Goal: Task Accomplishment & Management: Manage account settings

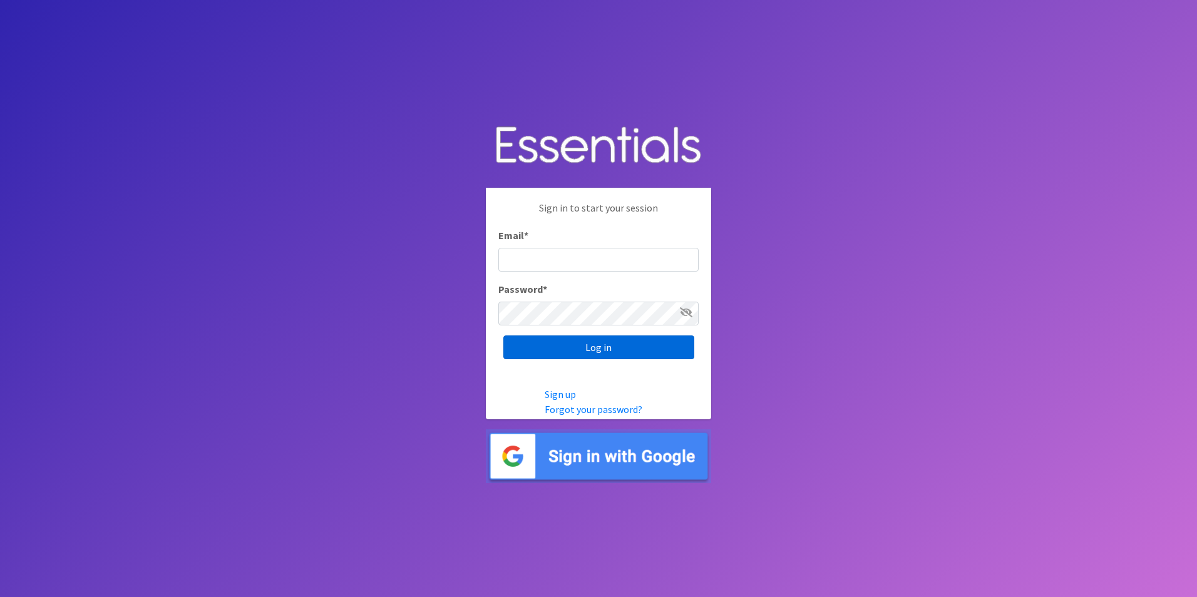
type input "[EMAIL_ADDRESS][DOMAIN_NAME]"
click at [604, 337] on input "Log in" at bounding box center [598, 348] width 191 height 24
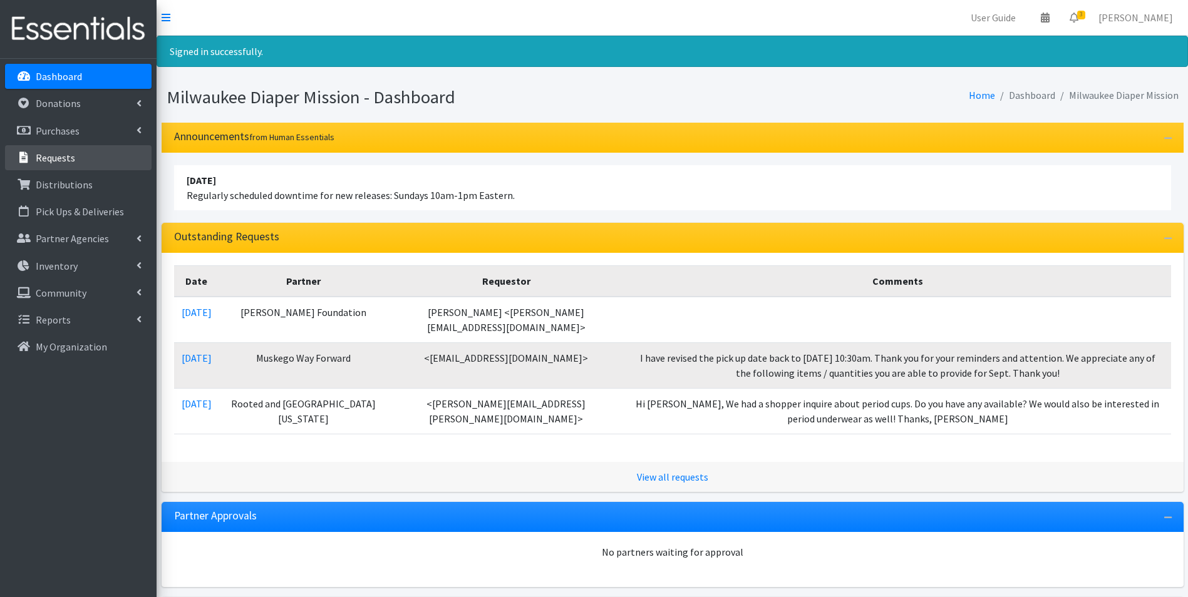
click at [58, 153] on p "Requests" at bounding box center [55, 158] width 39 height 13
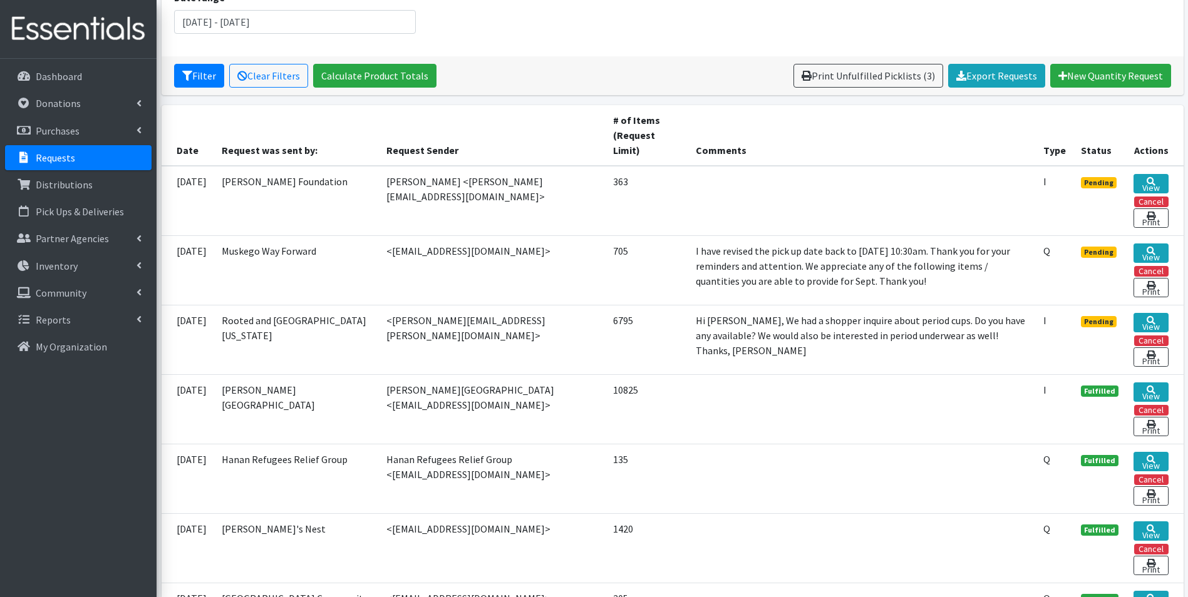
scroll to position [188, 0]
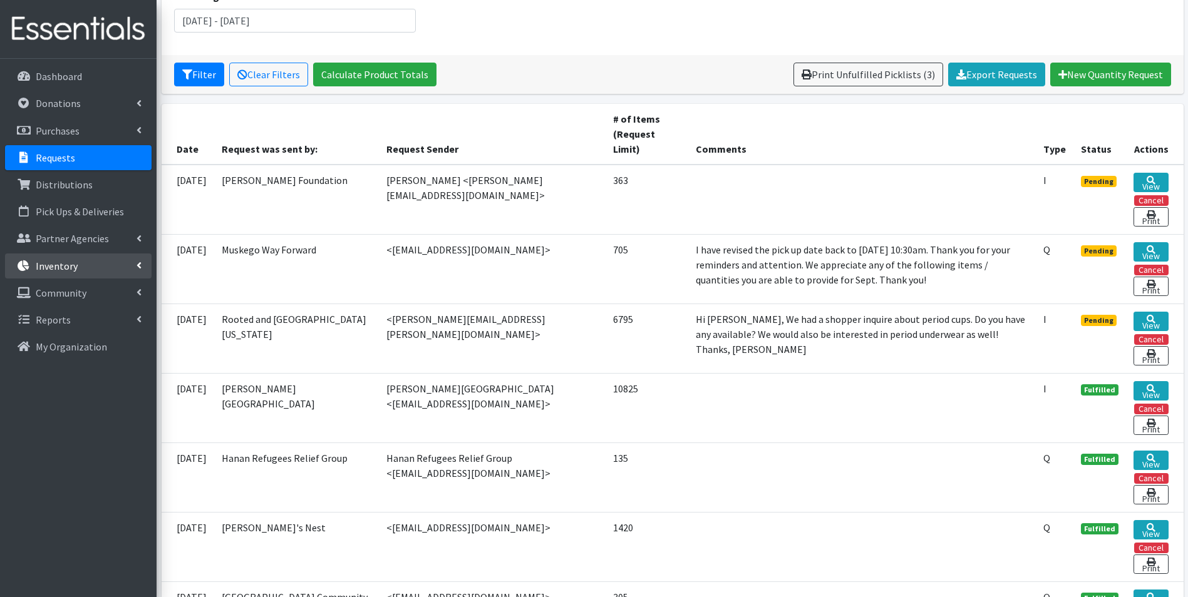
click at [56, 267] on p "Inventory" at bounding box center [57, 266] width 42 height 13
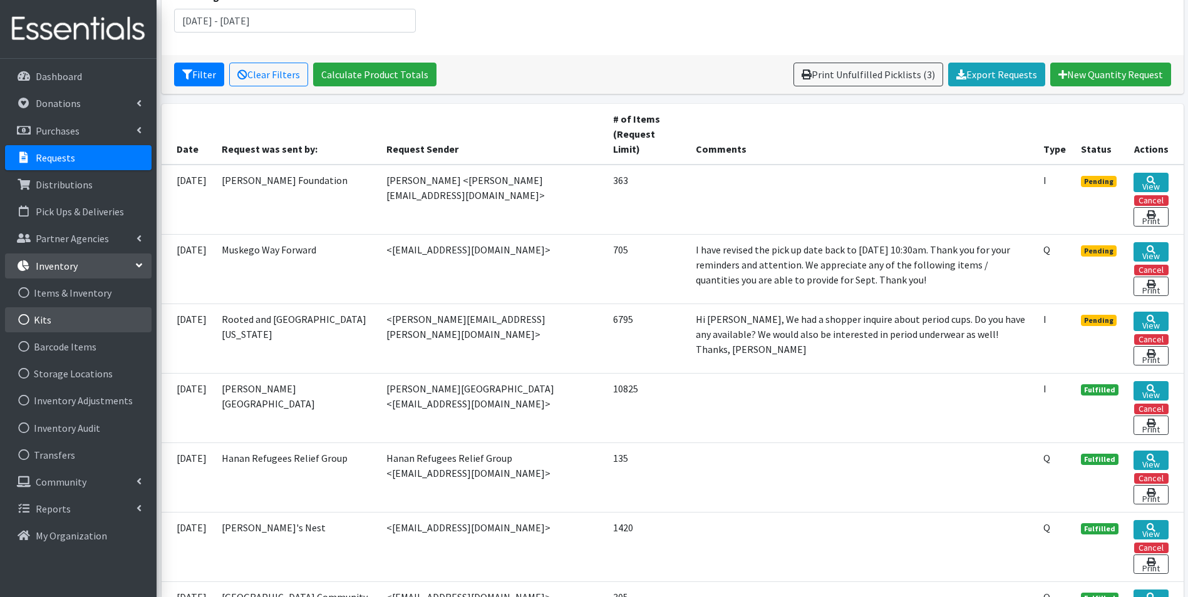
click at [60, 322] on link "Kits" at bounding box center [78, 319] width 147 height 25
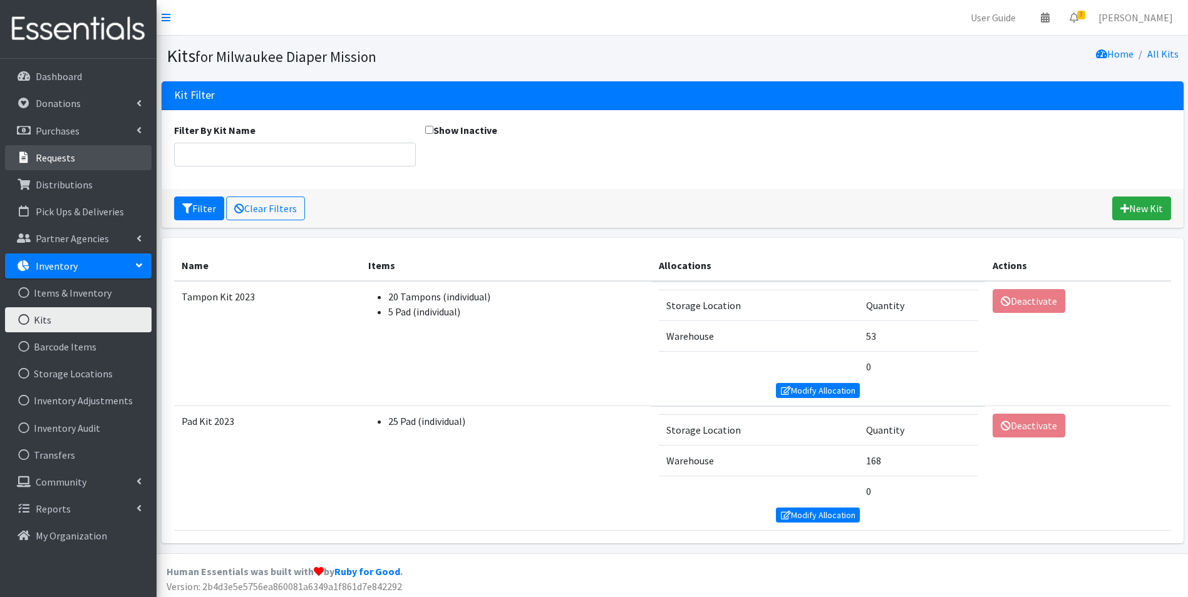
click at [61, 157] on p "Requests" at bounding box center [55, 158] width 39 height 13
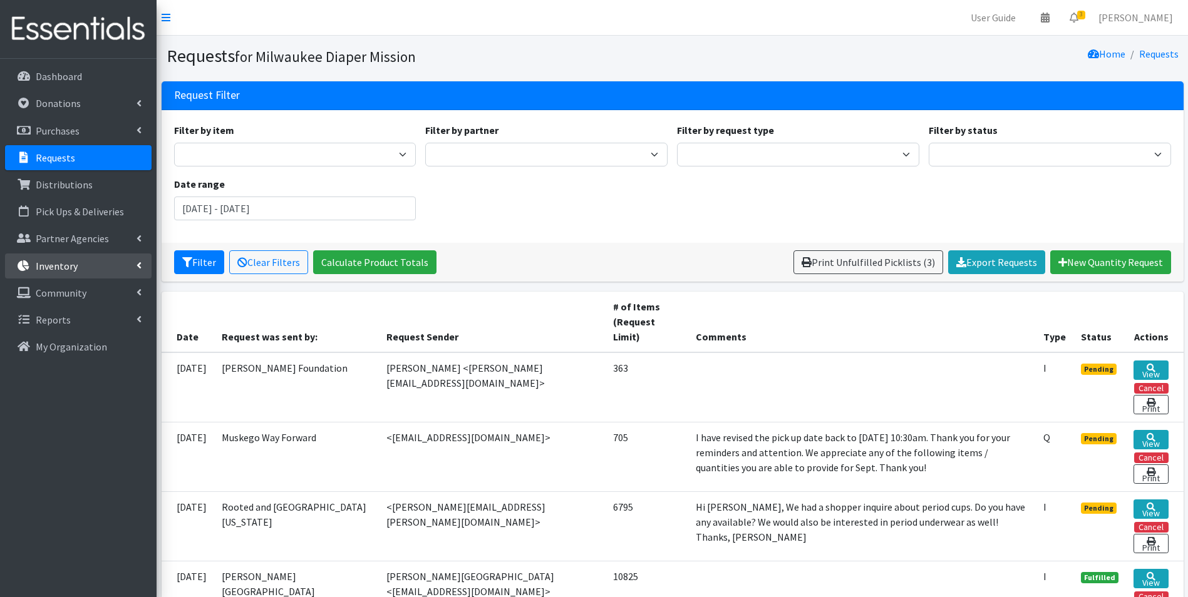
click at [59, 277] on link "Inventory" at bounding box center [78, 266] width 147 height 25
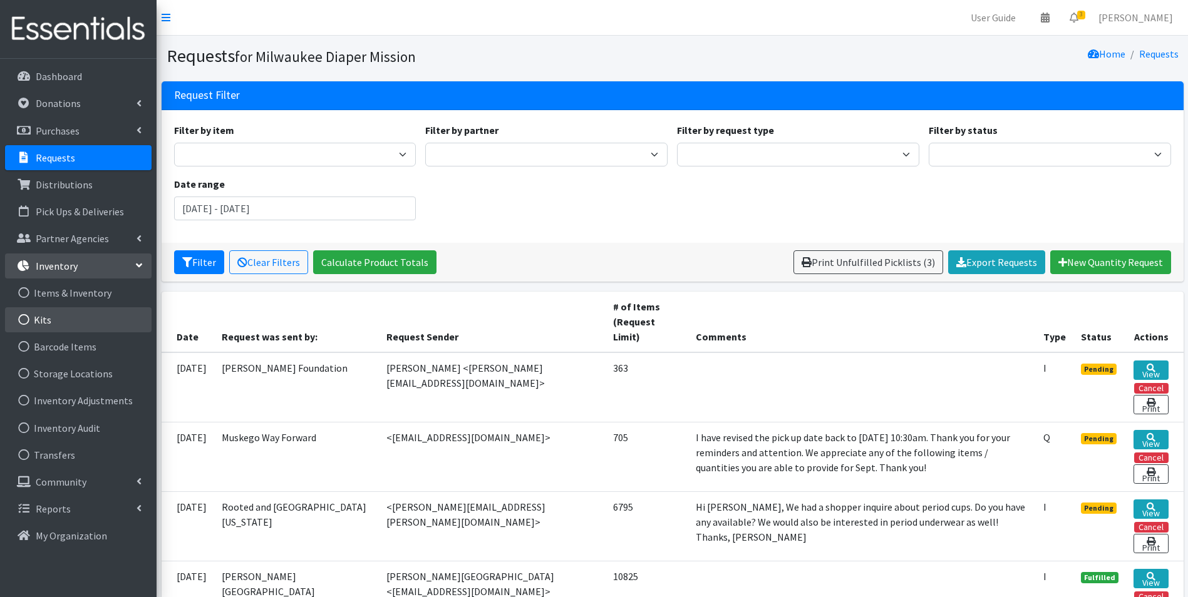
click at [68, 326] on link "Kits" at bounding box center [78, 319] width 147 height 25
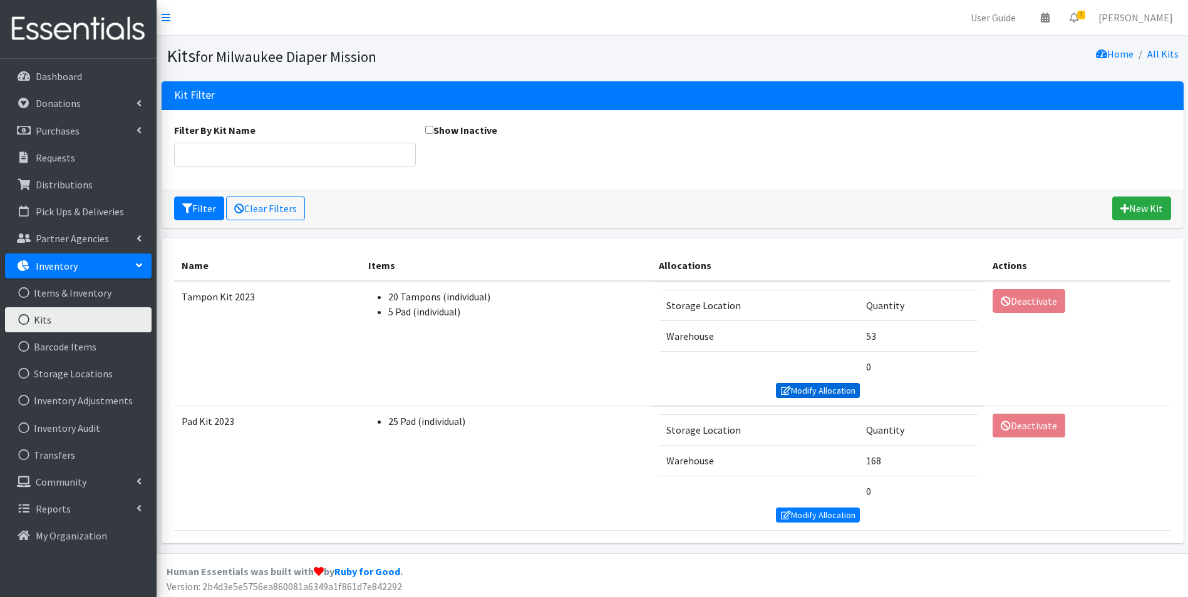
click at [810, 388] on link "Modify Allocation" at bounding box center [818, 390] width 84 height 15
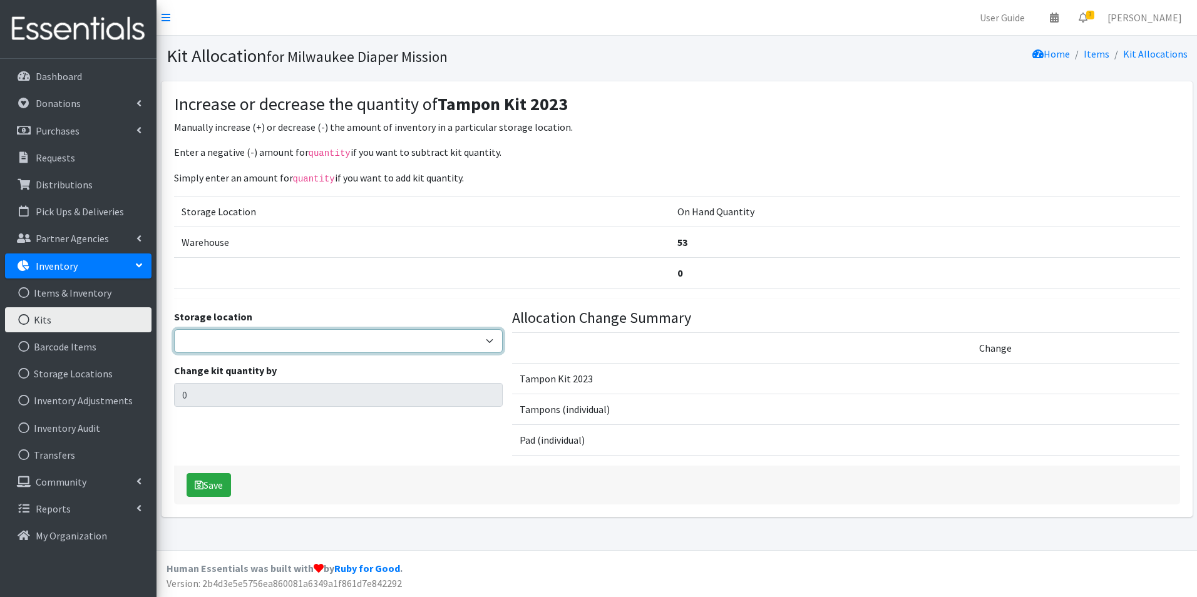
click at [328, 339] on select "Warehouse" at bounding box center [338, 341] width 329 height 24
select select "126"
click at [174, 329] on select "Warehouse" at bounding box center [338, 341] width 329 height 24
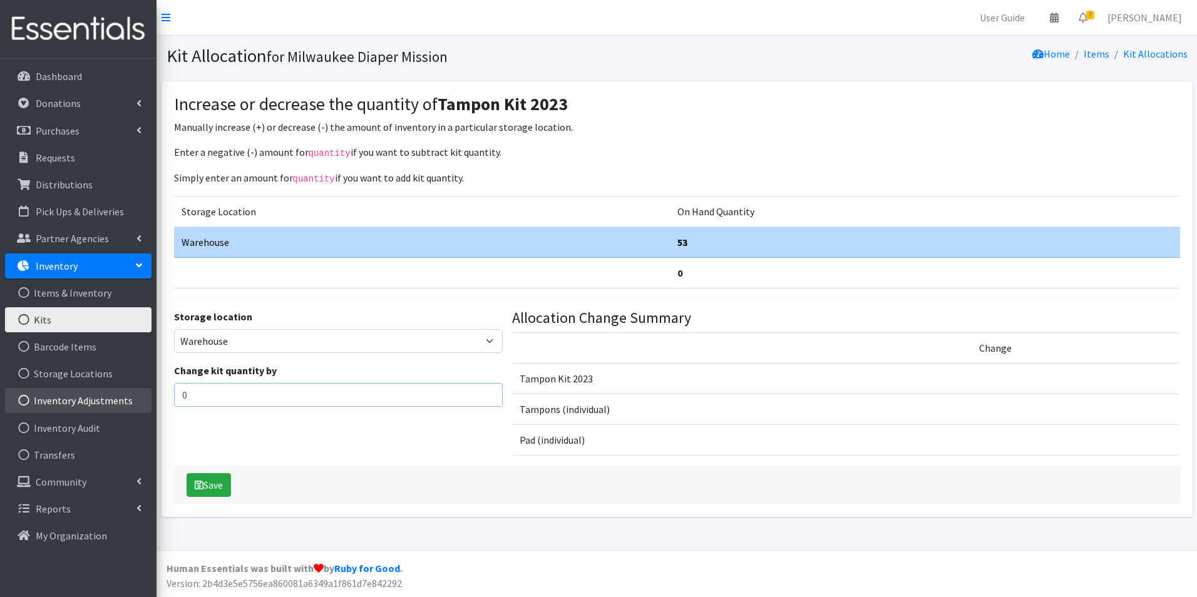
drag, startPoint x: 228, startPoint y: 388, endPoint x: 120, endPoint y: 396, distance: 108.0
click at [120, 397] on div "User Guide 0 Pick-ups remaining this week View Calendar 3 3 Requests 0 Partner …" at bounding box center [598, 275] width 1197 height 550
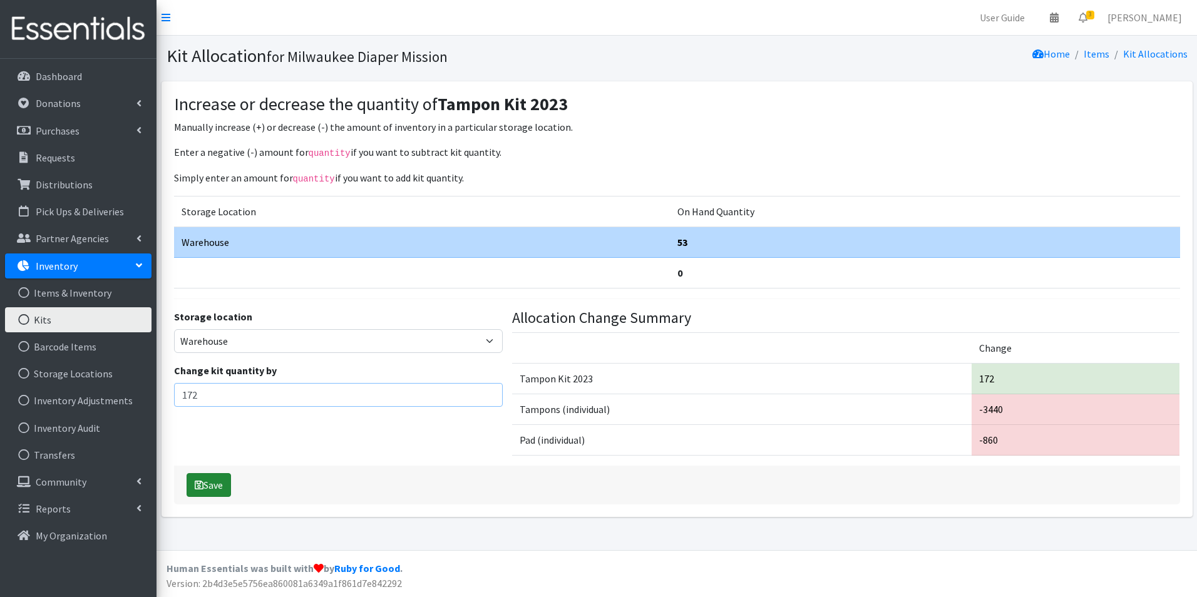
type input "172"
click at [215, 486] on button "Save" at bounding box center [209, 485] width 44 height 24
